Goal: Information Seeking & Learning: Check status

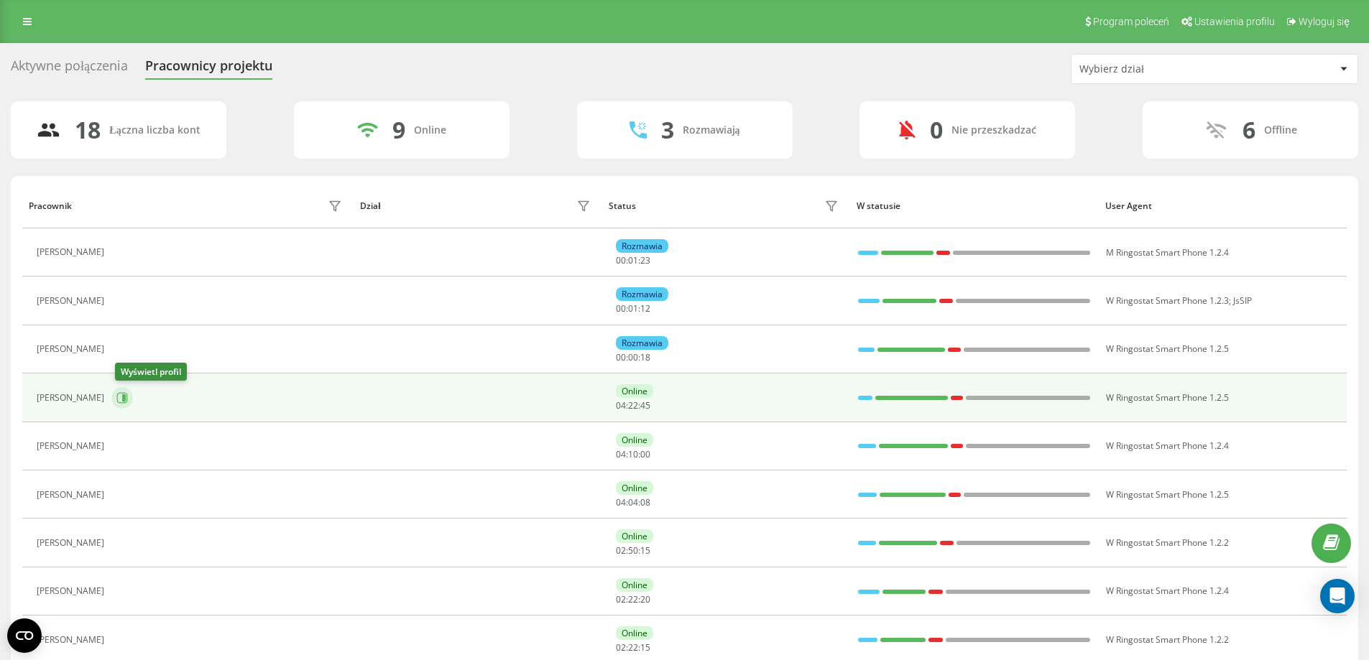
click at [124, 395] on icon at bounding box center [121, 397] width 11 height 11
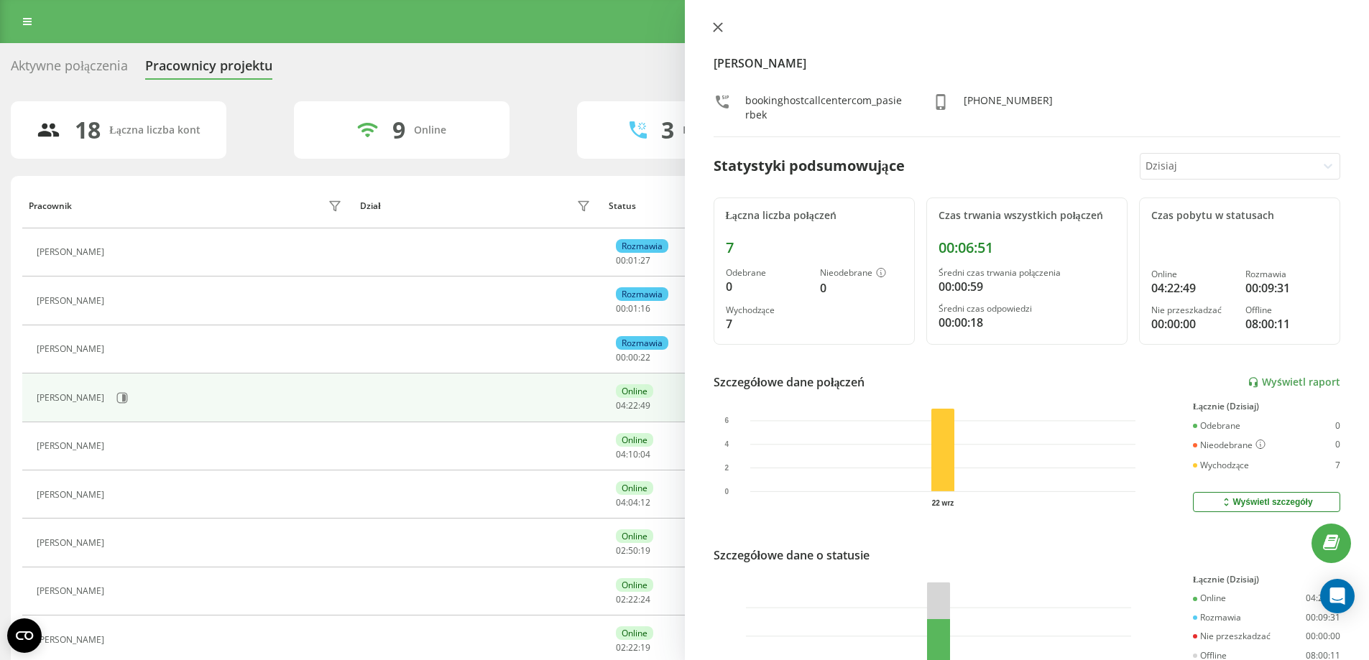
click at [717, 27] on icon at bounding box center [717, 27] width 9 height 9
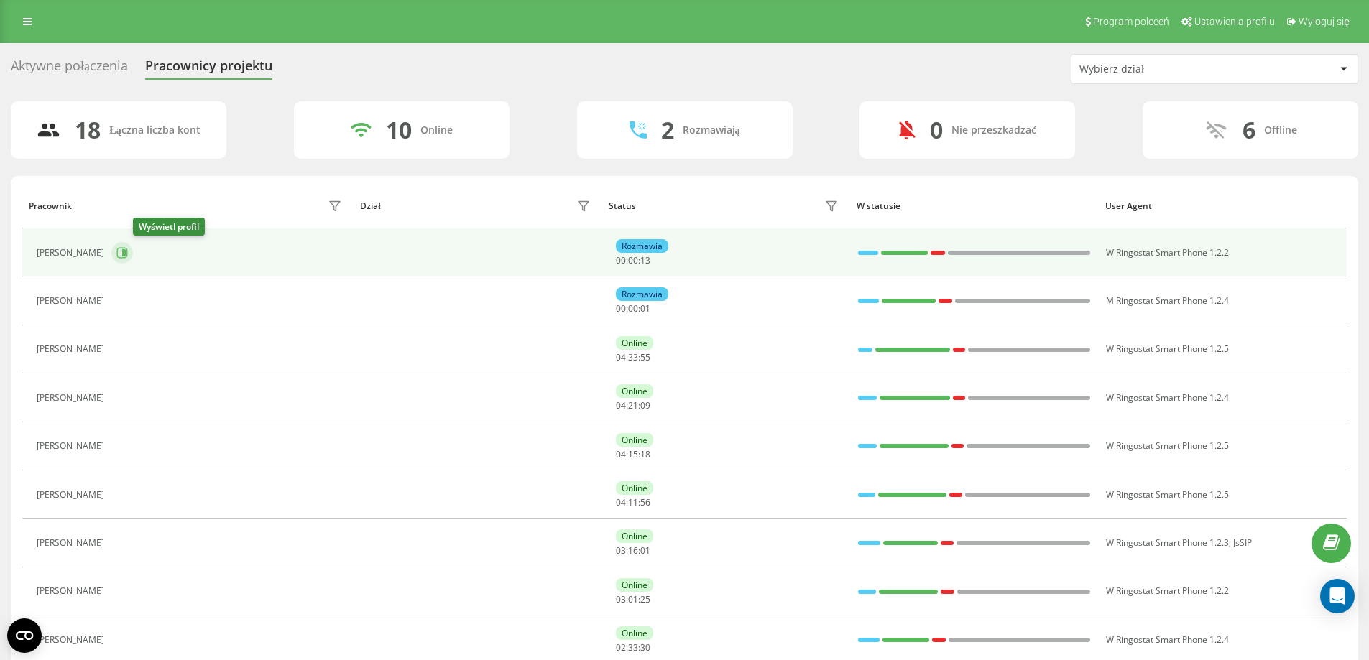
click at [128, 248] on icon at bounding box center [121, 252] width 11 height 11
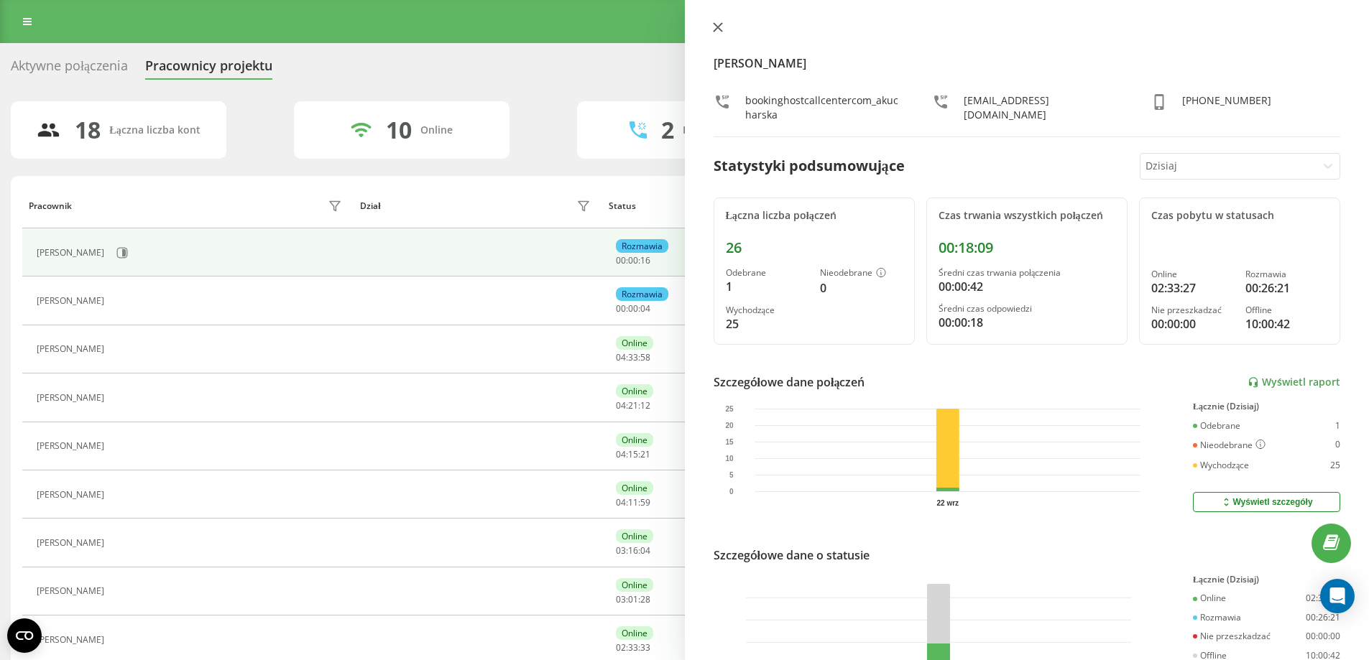
click at [714, 24] on icon at bounding box center [718, 27] width 10 height 10
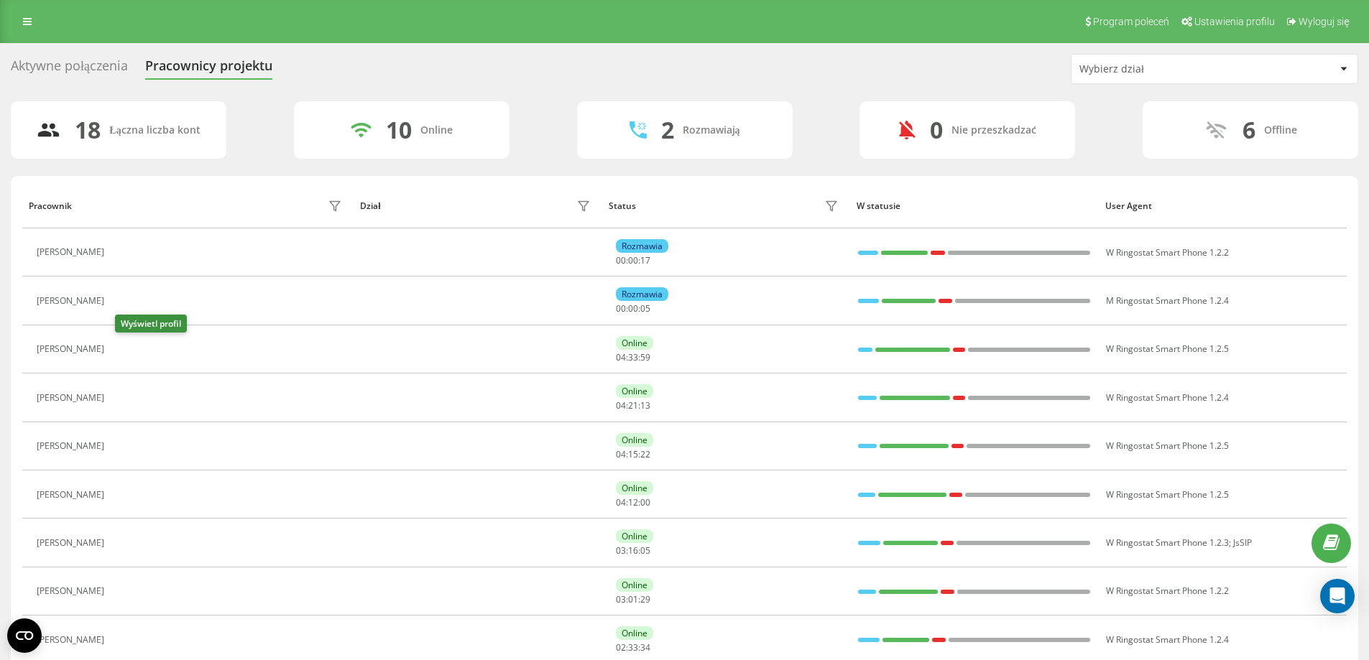
click at [126, 348] on icon at bounding box center [119, 349] width 11 height 11
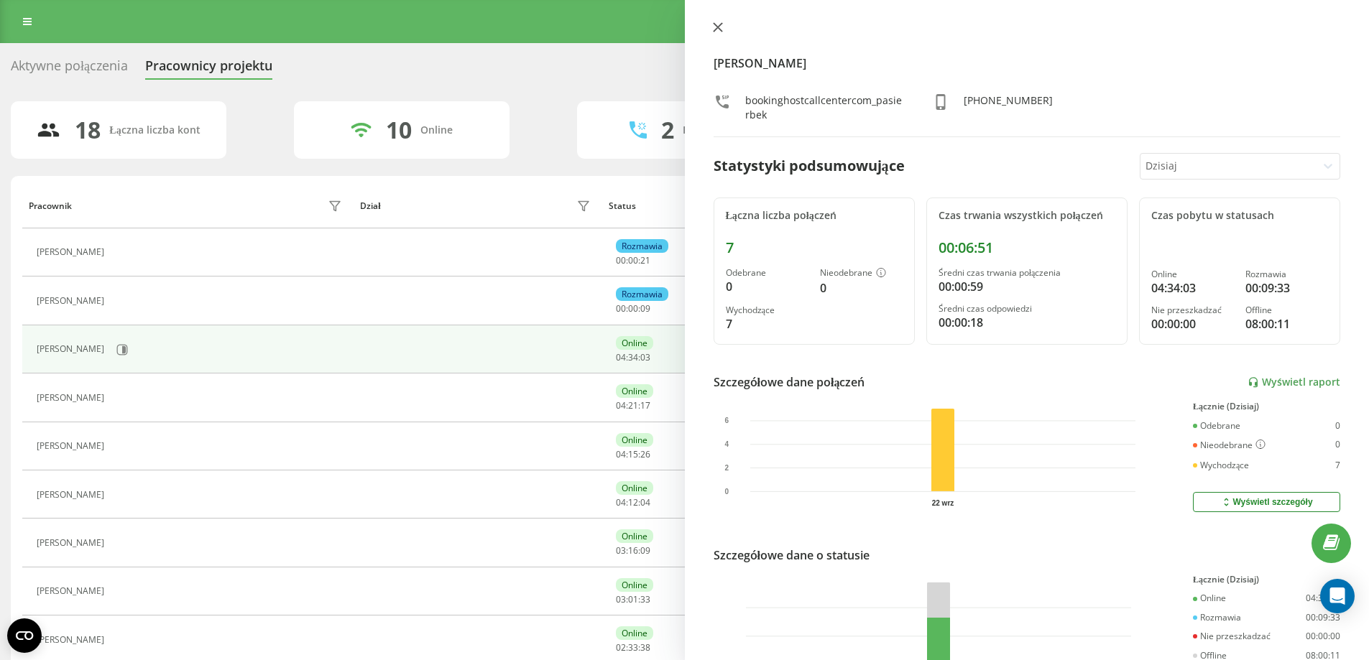
click at [722, 25] on icon at bounding box center [718, 27] width 10 height 10
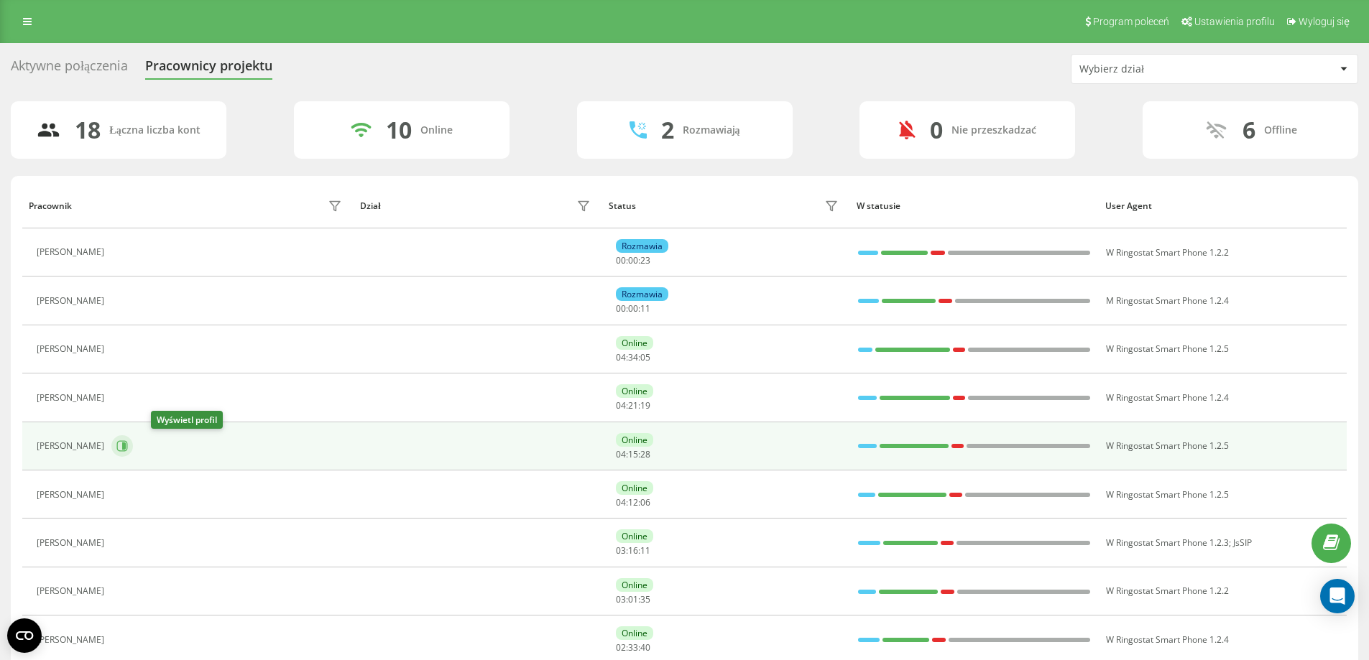
click at [128, 448] on icon at bounding box center [121, 445] width 11 height 11
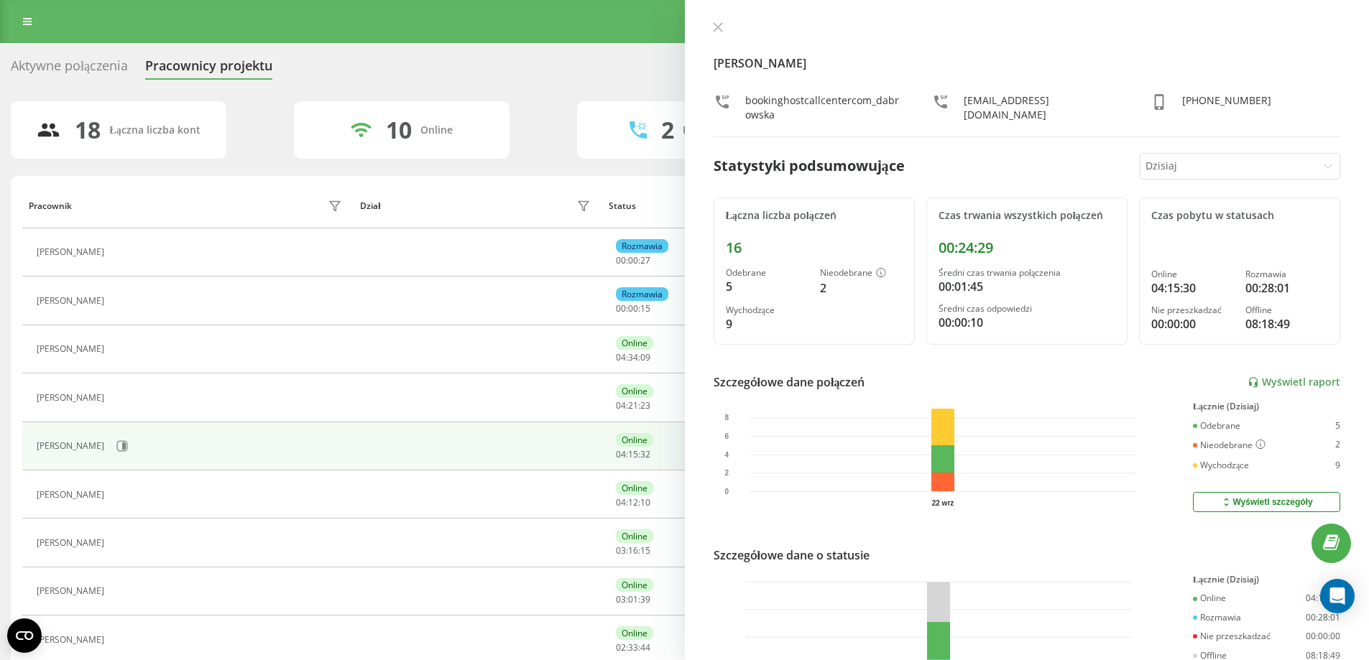
click at [704, 24] on div "[PERSON_NAME] bookinghostcallcentercom_dabrowska [EMAIL_ADDRESS][DOMAIN_NAME] […" at bounding box center [1027, 330] width 685 height 660
click at [717, 25] on icon at bounding box center [718, 27] width 10 height 10
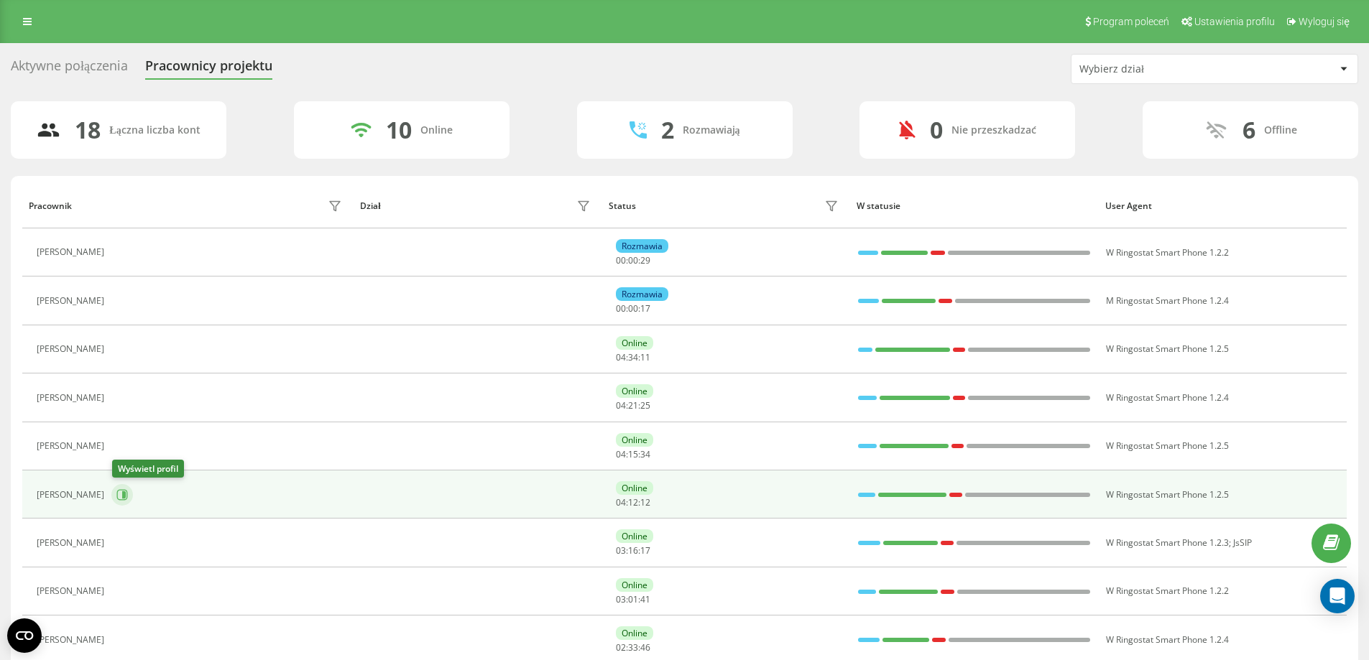
click at [121, 494] on icon at bounding box center [121, 494] width 11 height 11
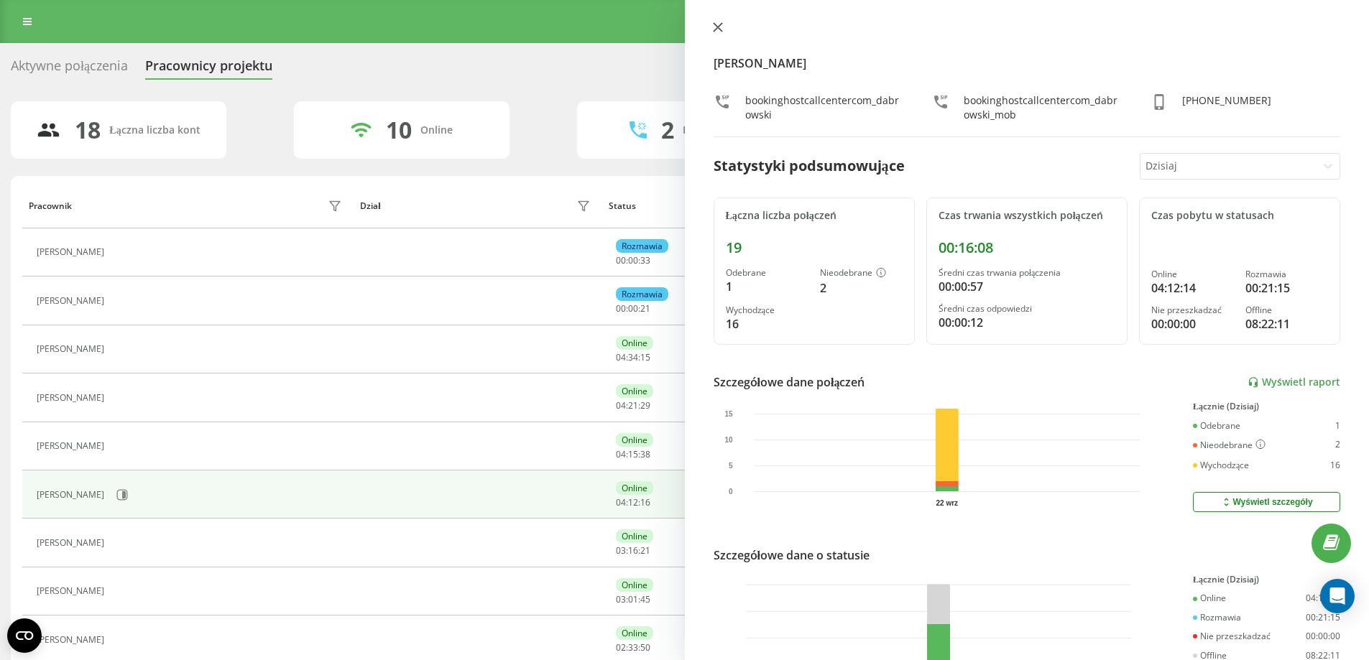
click at [717, 23] on icon at bounding box center [718, 27] width 10 height 10
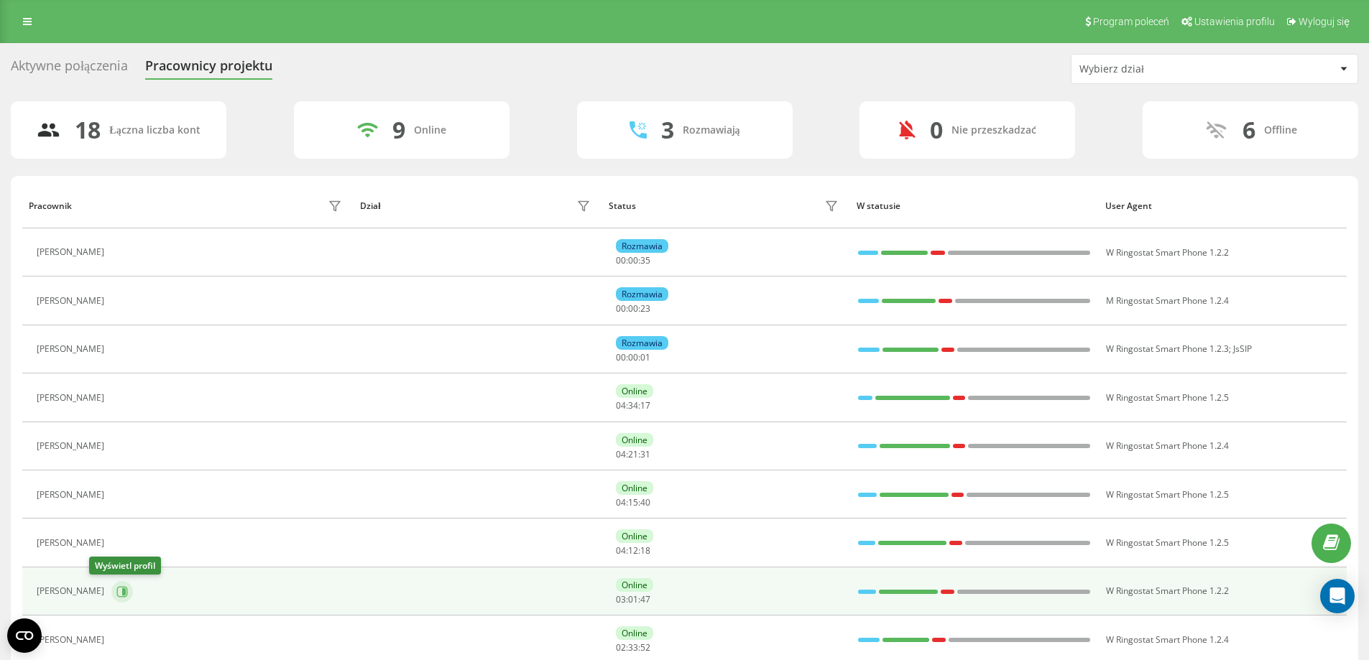
click at [116, 592] on icon at bounding box center [121, 591] width 11 height 11
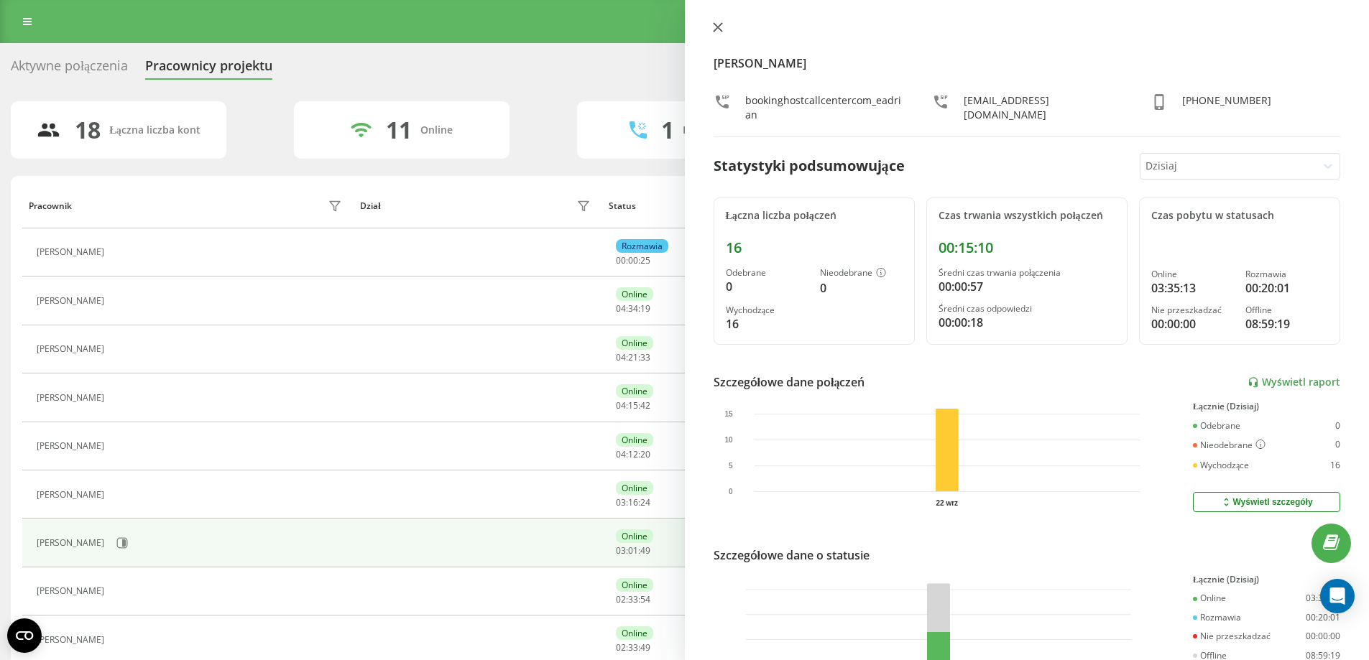
click at [719, 27] on icon at bounding box center [718, 27] width 10 height 10
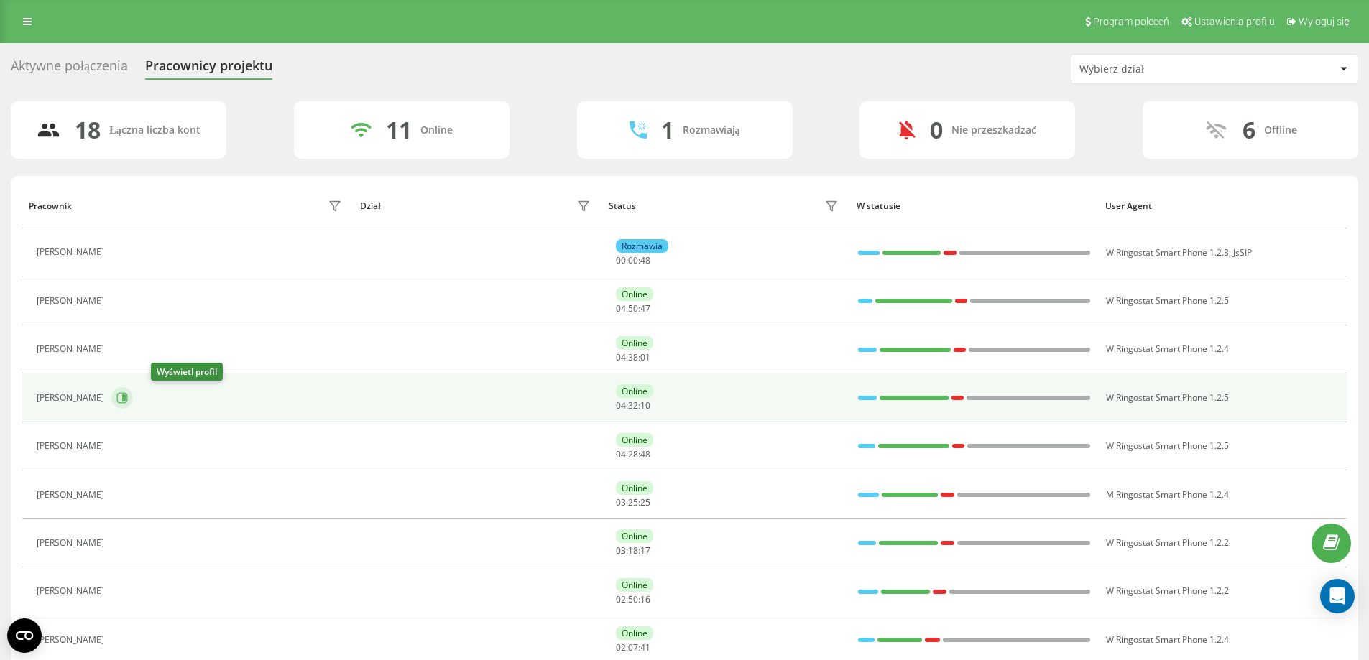
click at [126, 397] on icon at bounding box center [124, 397] width 4 height 7
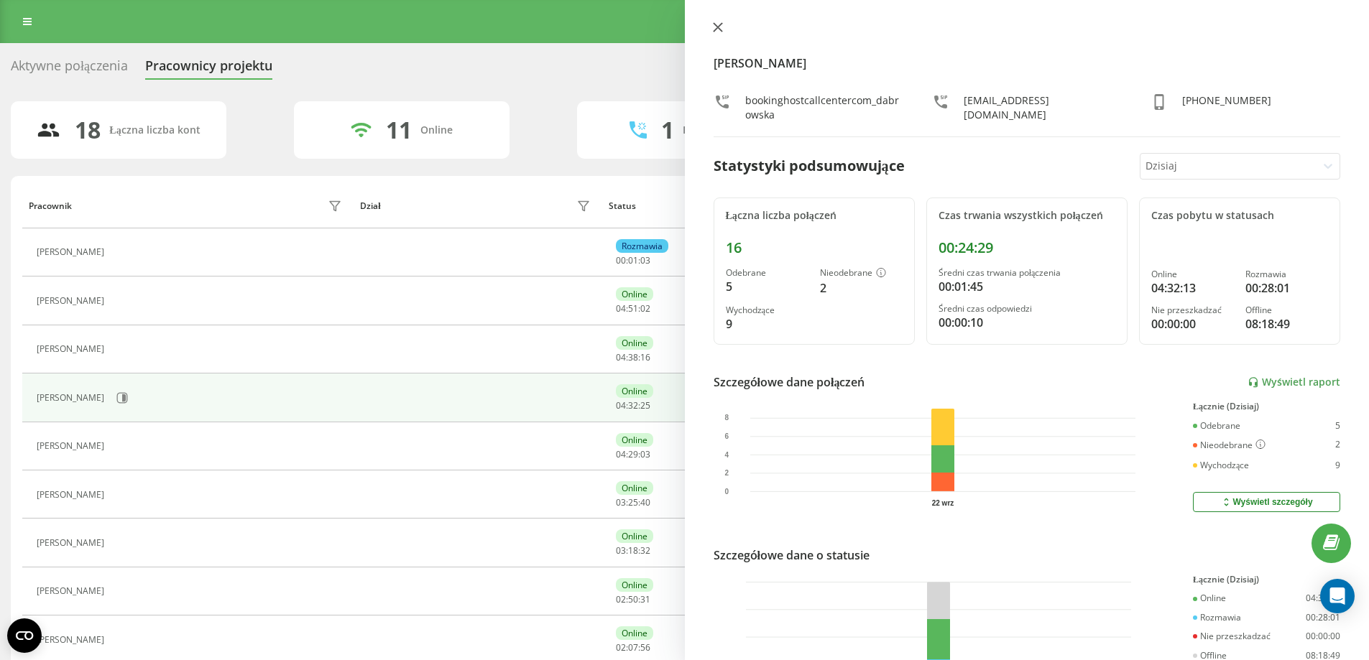
click at [717, 29] on icon at bounding box center [718, 27] width 10 height 10
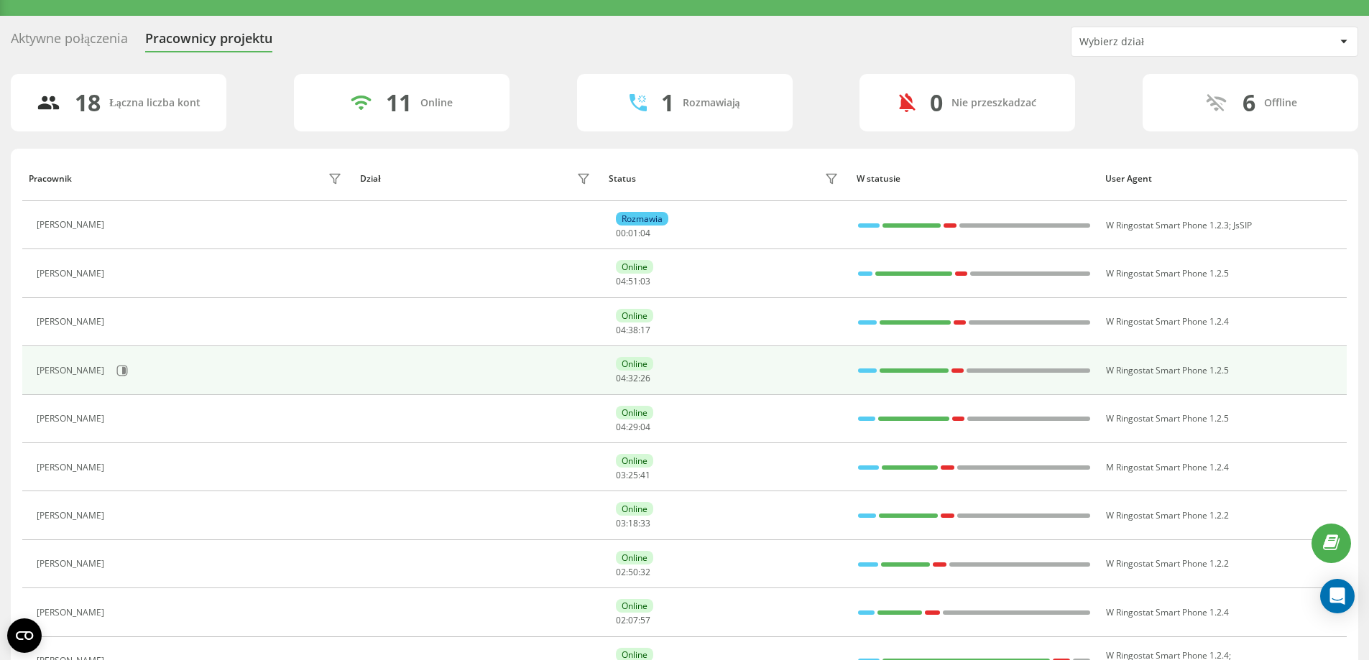
scroll to position [72, 0]
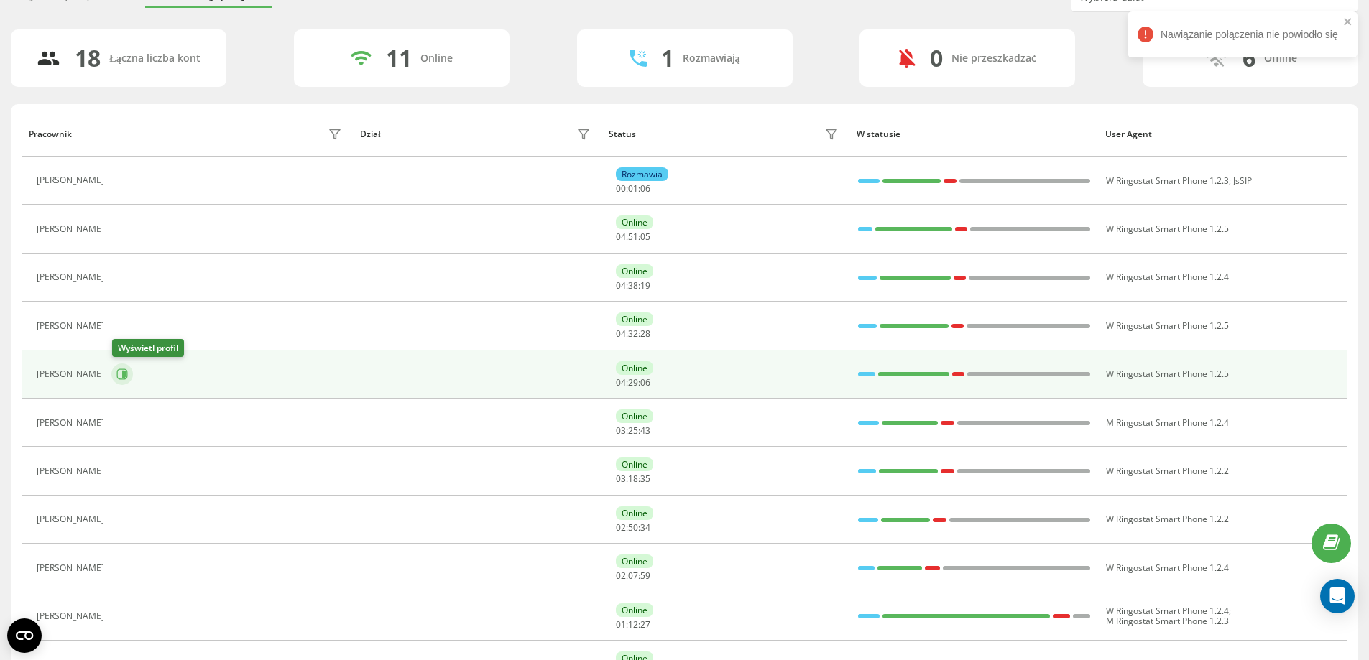
click at [125, 374] on icon at bounding box center [124, 374] width 4 height 7
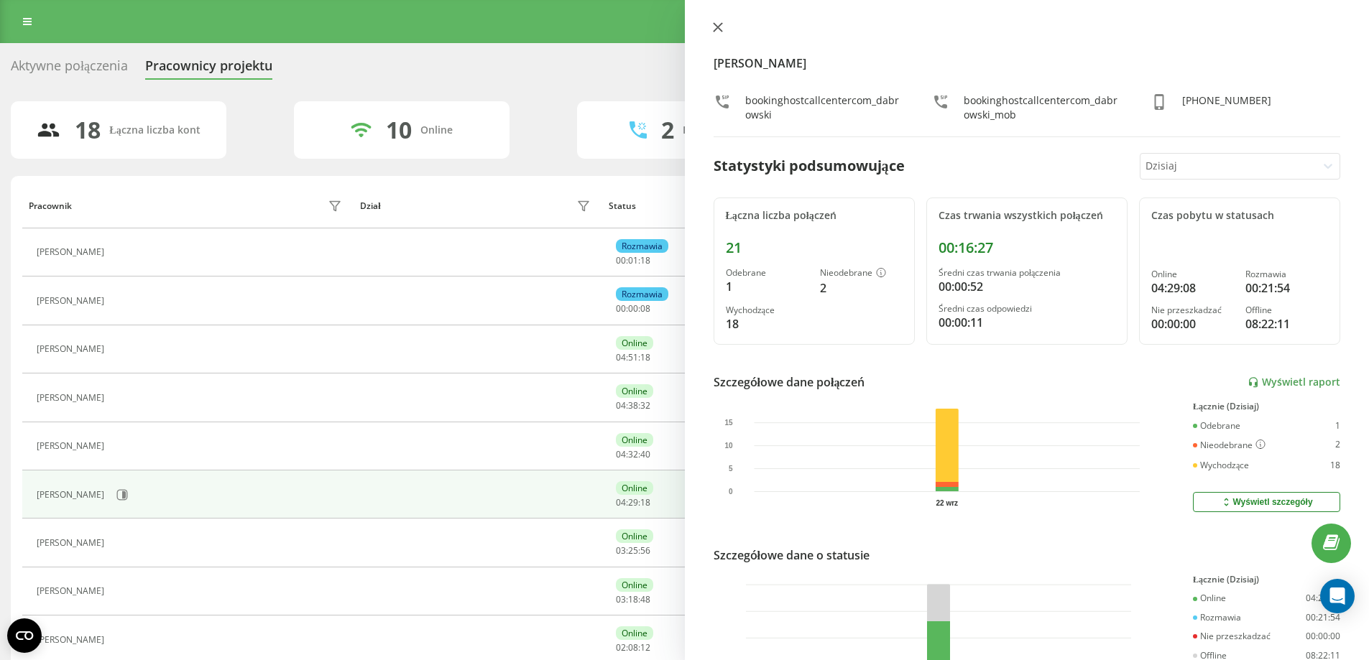
click at [718, 24] on icon at bounding box center [718, 27] width 10 height 10
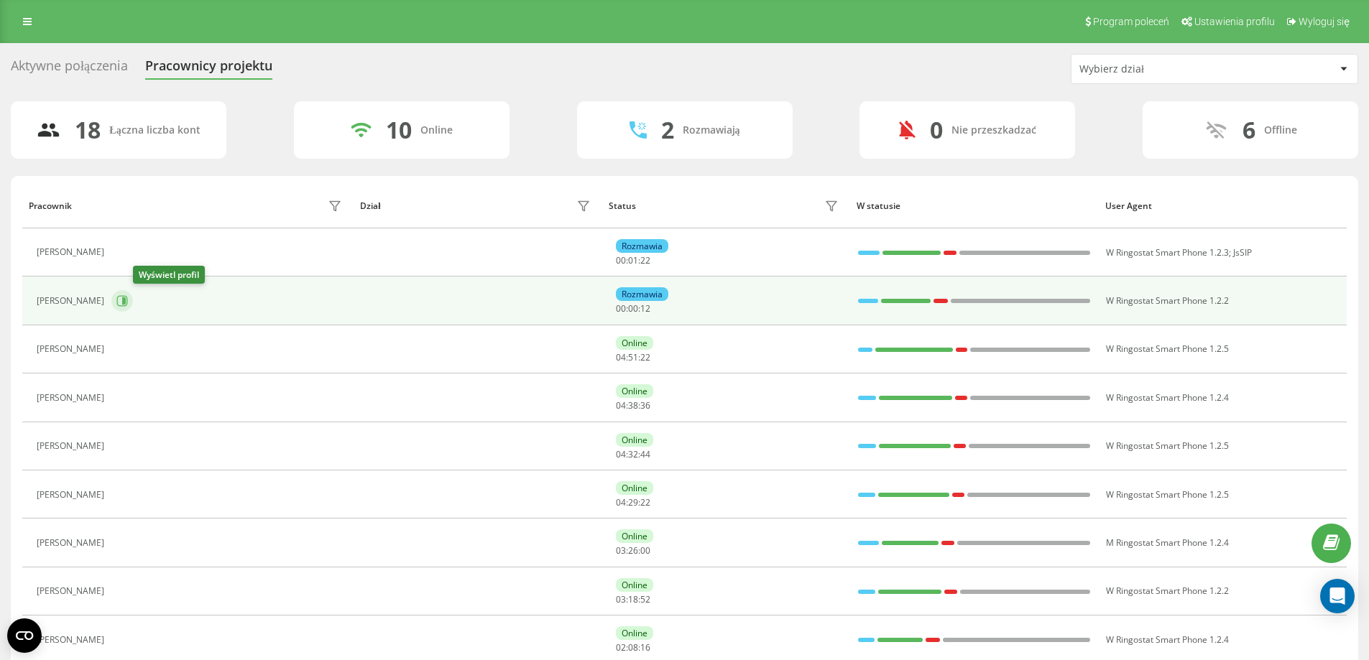
click at [126, 298] on icon at bounding box center [124, 300] width 4 height 7
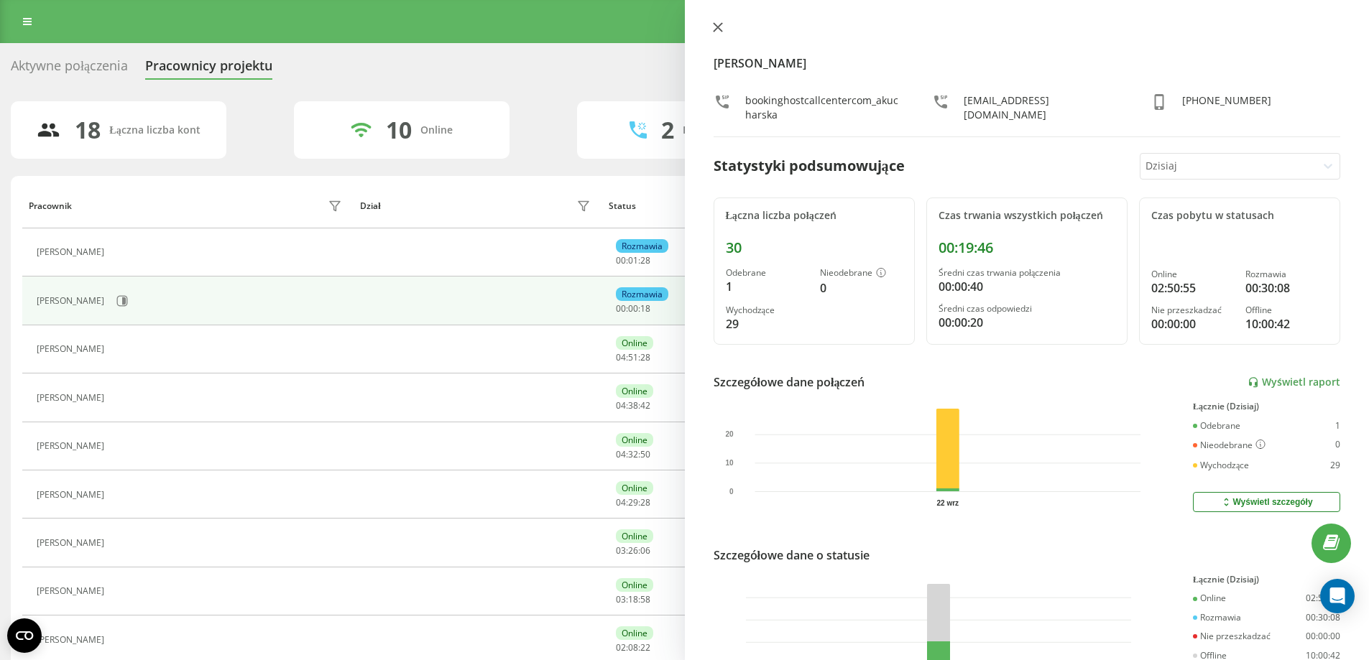
click at [716, 30] on icon at bounding box center [718, 27] width 10 height 10
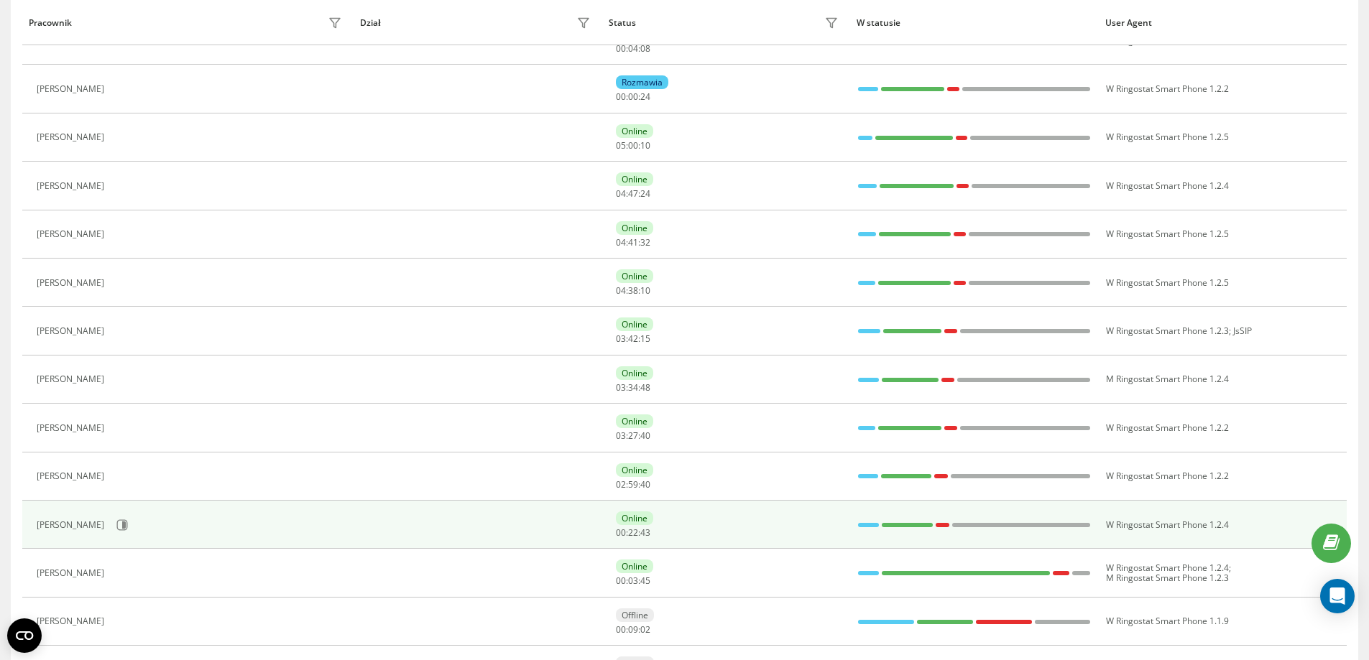
scroll to position [206, 0]
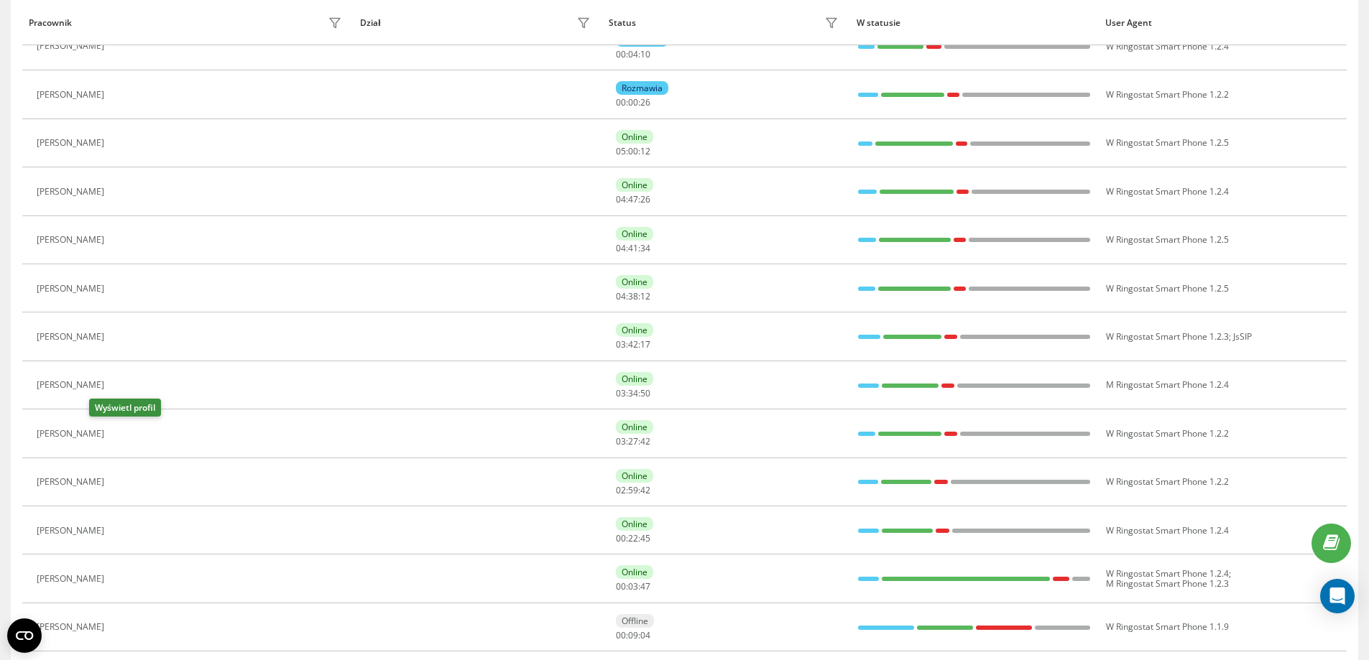
click at [111, 440] on button at bounding box center [119, 435] width 17 height 20
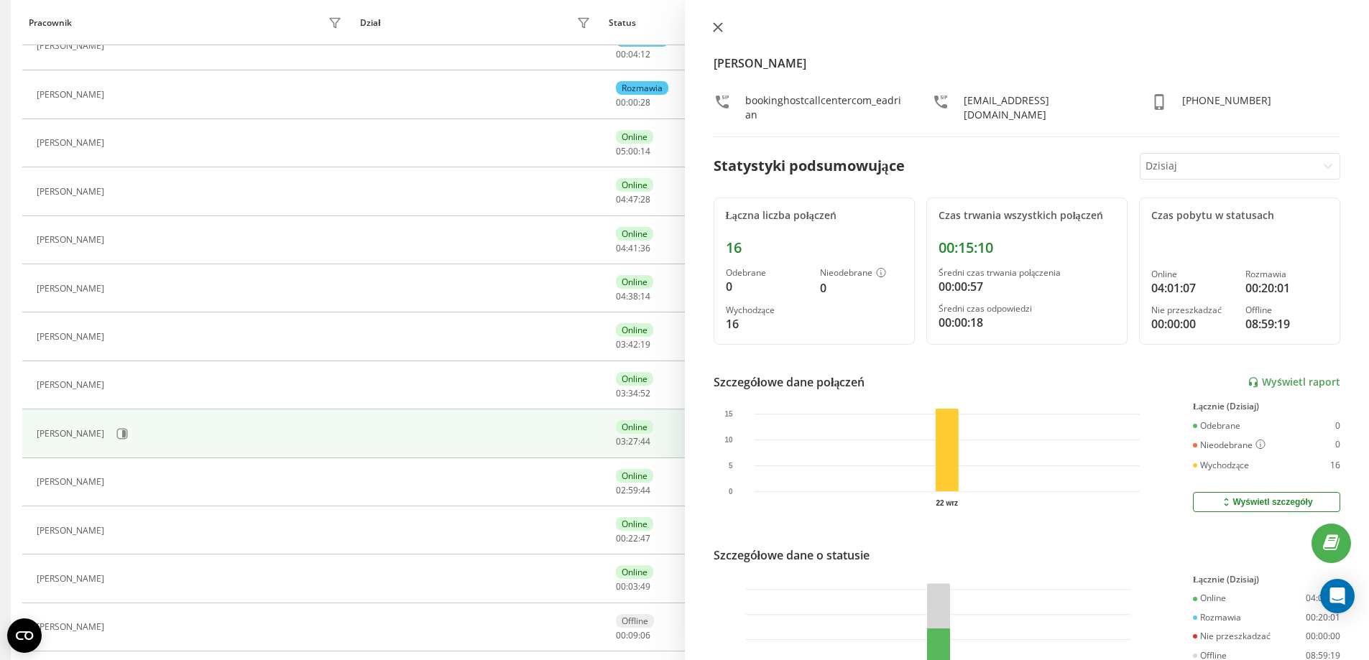
click at [720, 27] on icon at bounding box center [718, 27] width 10 height 10
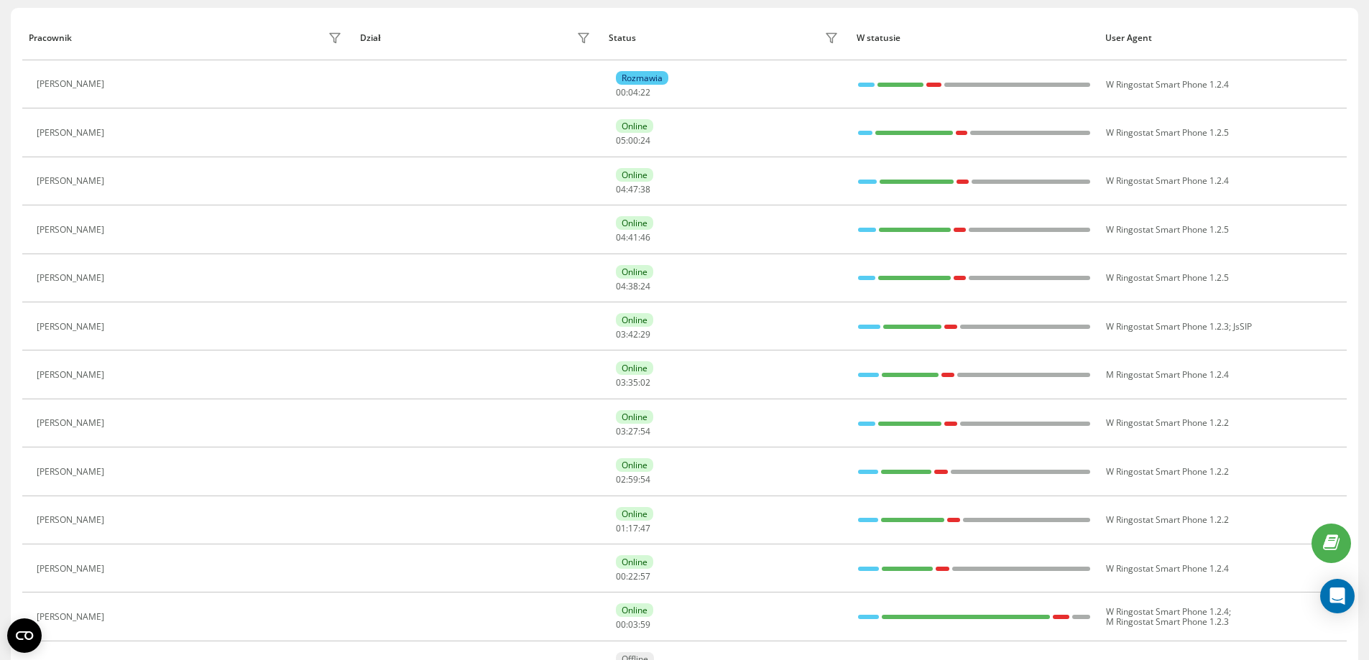
scroll to position [14, 0]
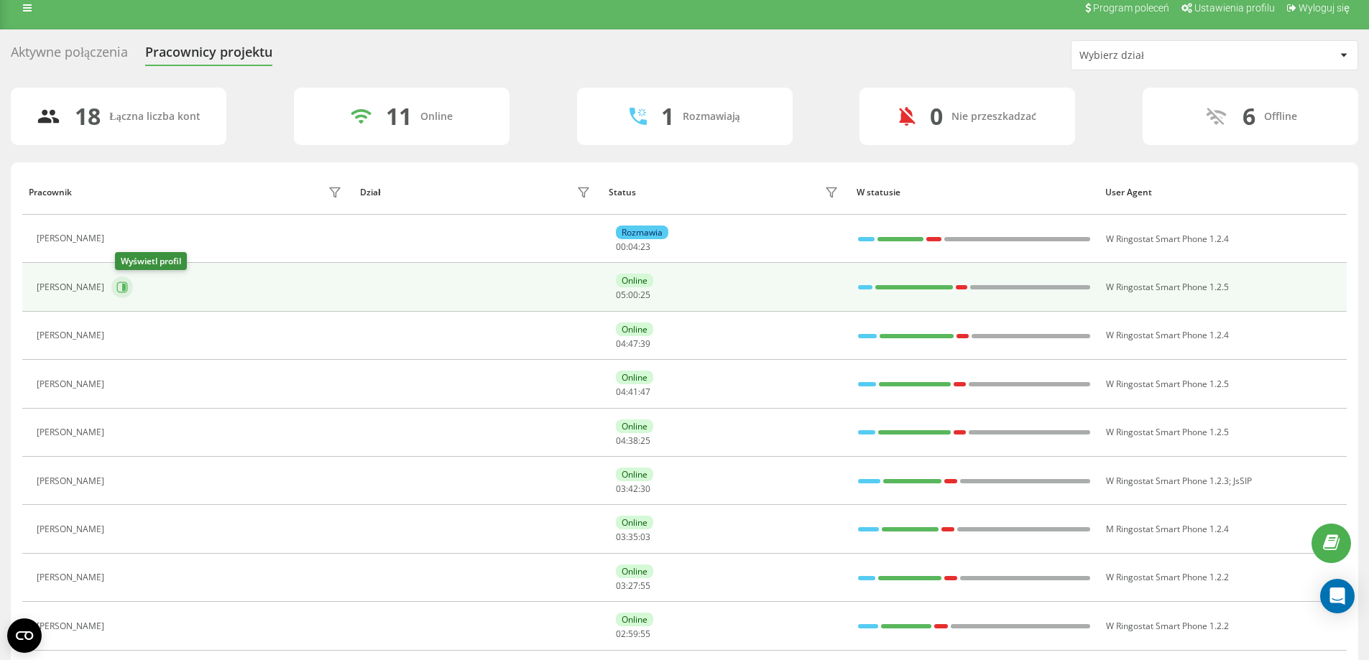
click at [123, 287] on icon at bounding box center [121, 287] width 11 height 11
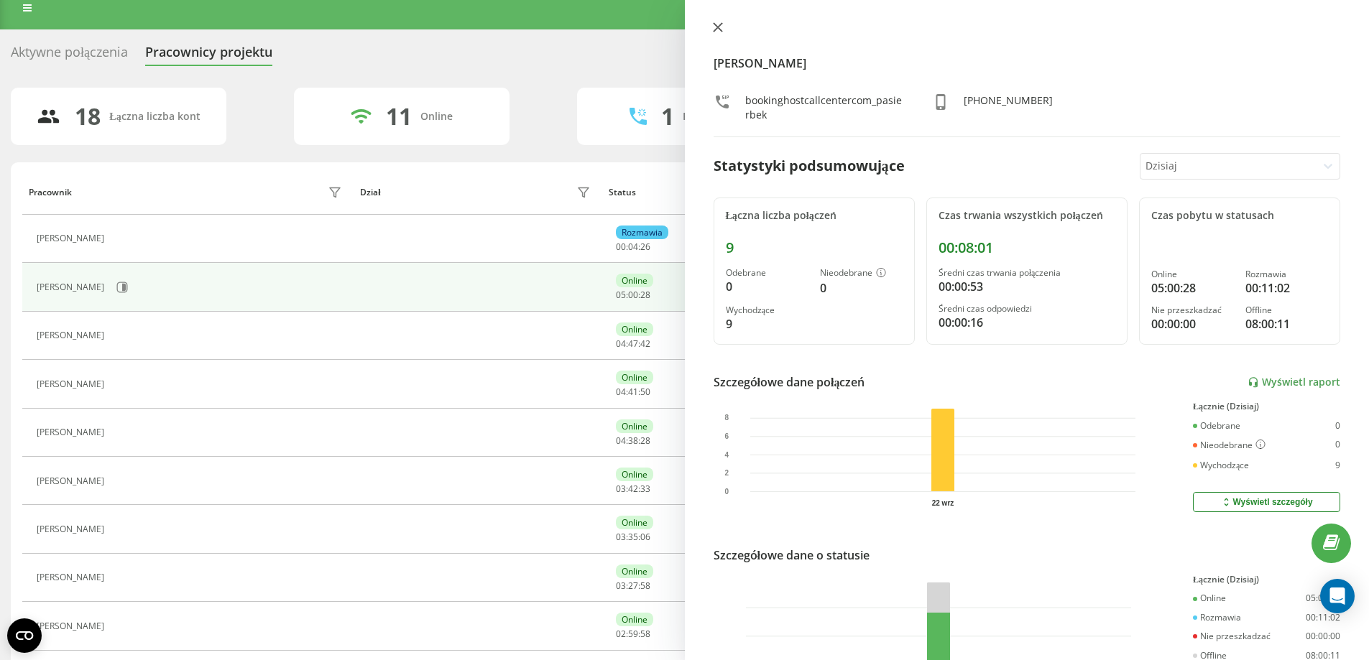
click at [720, 27] on icon at bounding box center [718, 27] width 10 height 10
